Goal: Find specific page/section: Find specific page/section

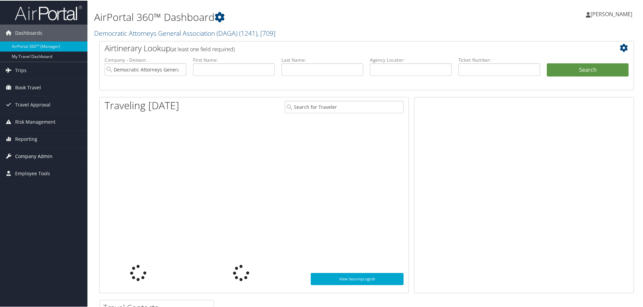
click at [41, 154] on span "Company Admin" at bounding box center [33, 155] width 37 height 17
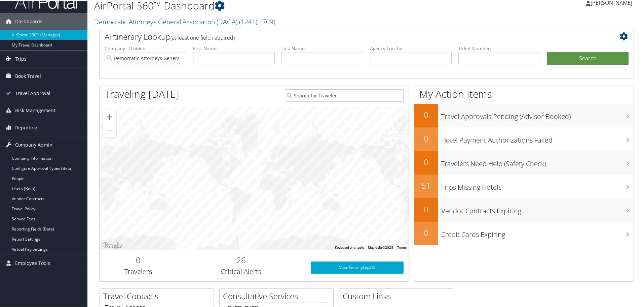
scroll to position [4, 0]
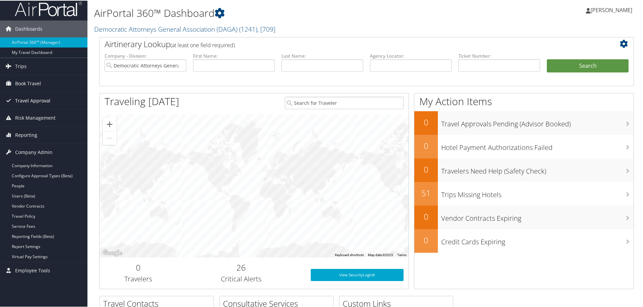
click at [23, 102] on span "Travel Approval" at bounding box center [32, 100] width 35 height 17
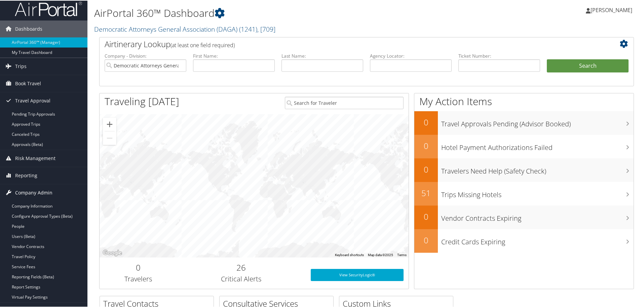
scroll to position [0, 0]
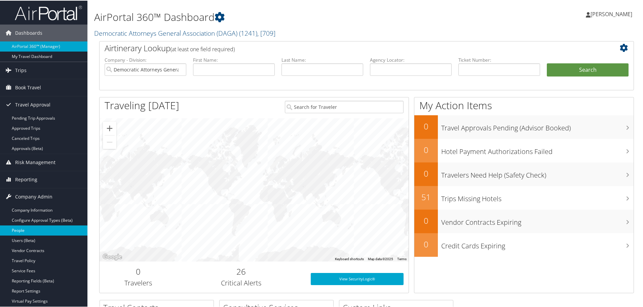
click at [22, 228] on link "People" at bounding box center [43, 229] width 87 height 10
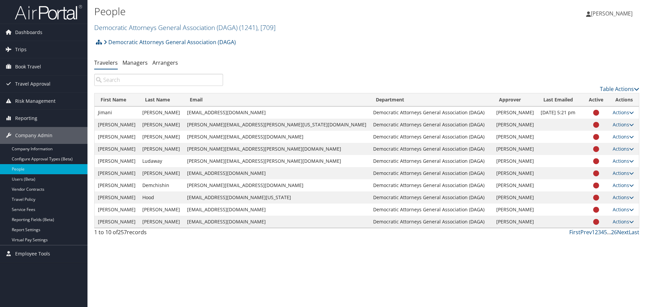
click at [159, 80] on input "search" at bounding box center [158, 80] width 129 height 12
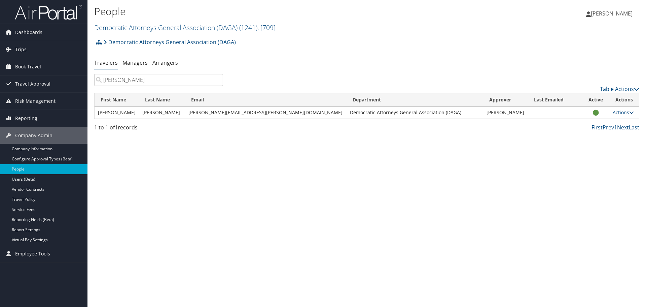
type input "[PERSON_NAME]"
click at [192, 214] on div "People Democratic Attorneys General Association (DAGA) ( 1241 ) , [ 709 ] Democ…" at bounding box center [366, 153] width 559 height 307
click at [470, 55] on div "Democratic Attorneys General Association (DAGA) Account Structure Democratic At…" at bounding box center [366, 85] width 545 height 100
click at [434, 59] on ul "Travelers Managers Arrangers" at bounding box center [366, 63] width 545 height 12
